Goal: Navigation & Orientation: Find specific page/section

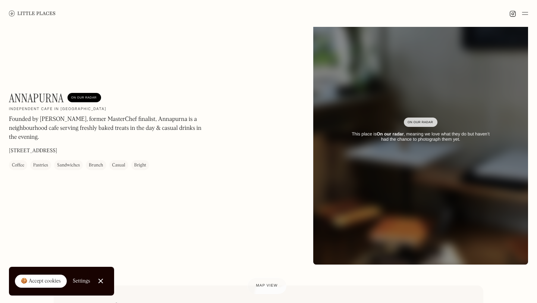
scroll to position [35, 0]
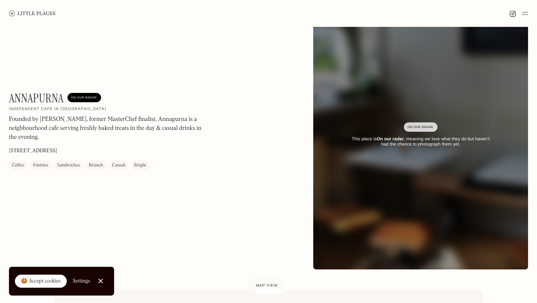
click at [18, 164] on div "Coffee" at bounding box center [18, 164] width 12 height 7
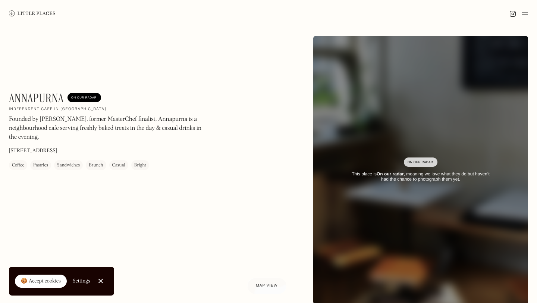
click at [25, 12] on img at bounding box center [32, 13] width 47 height 6
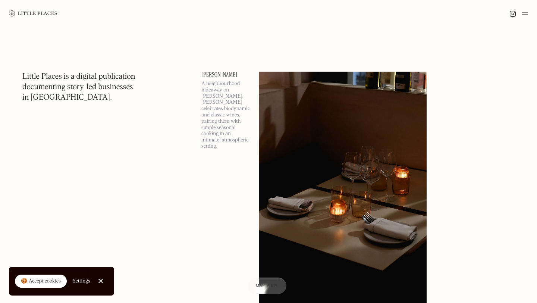
click at [22, 12] on img at bounding box center [33, 13] width 48 height 6
click at [45, 278] on div "🍪 Accept cookies" at bounding box center [41, 280] width 40 height 7
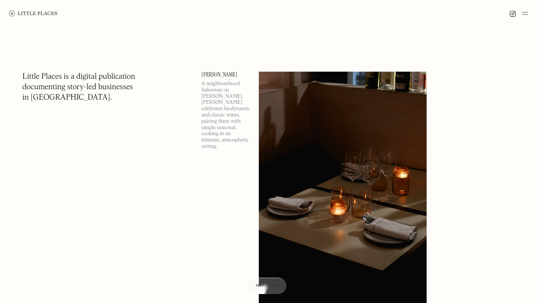
click at [526, 13] on img at bounding box center [525, 13] width 6 height 9
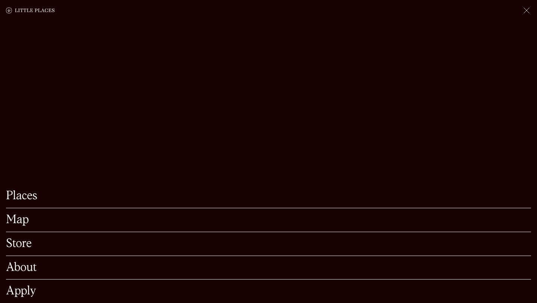
scroll to position [45, 0]
click at [14, 223] on link "Map" at bounding box center [268, 220] width 525 height 12
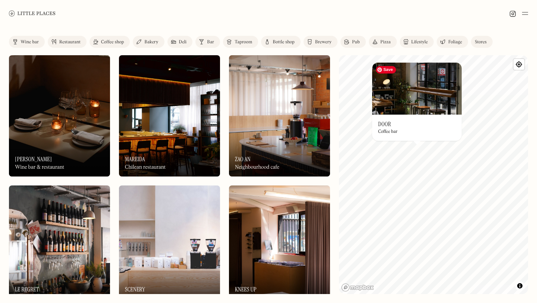
click at [420, 86] on img at bounding box center [416, 88] width 89 height 52
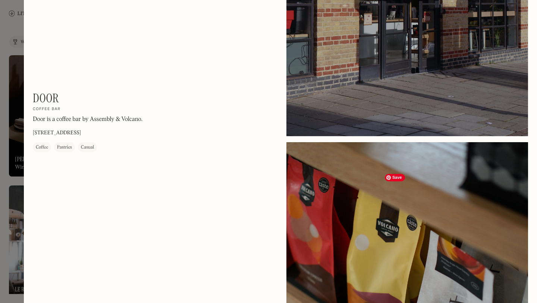
scroll to position [88, 0]
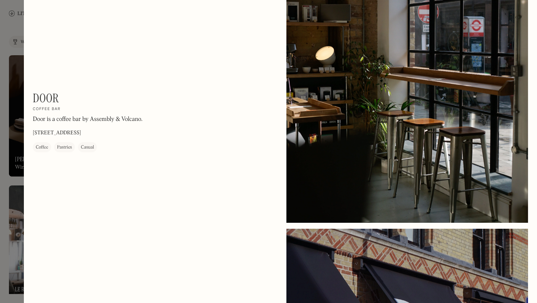
click at [13, 166] on div at bounding box center [268, 151] width 537 height 303
